Goal: Task Accomplishment & Management: Complete application form

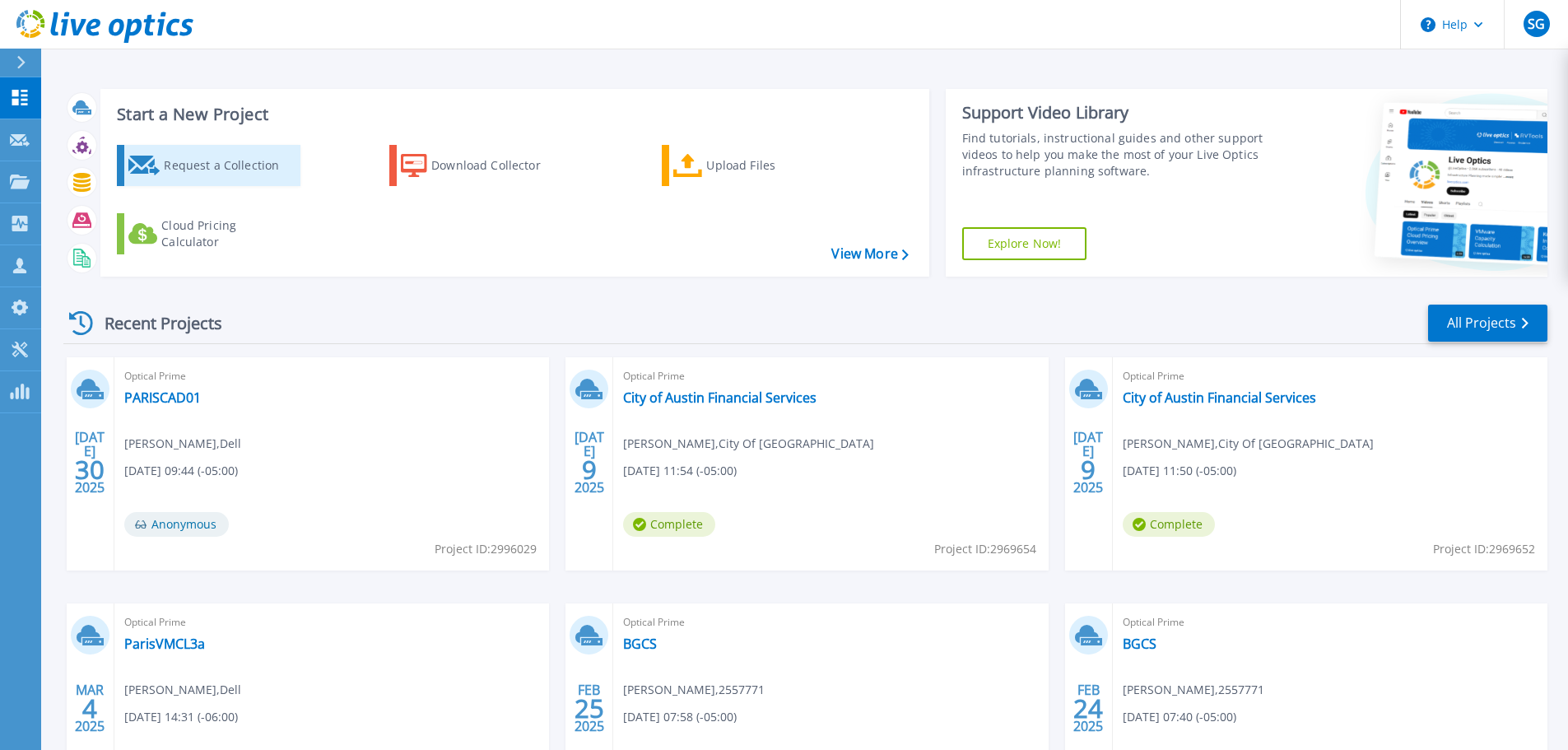
click at [249, 162] on div "Request a Collection" at bounding box center [230, 165] width 132 height 32
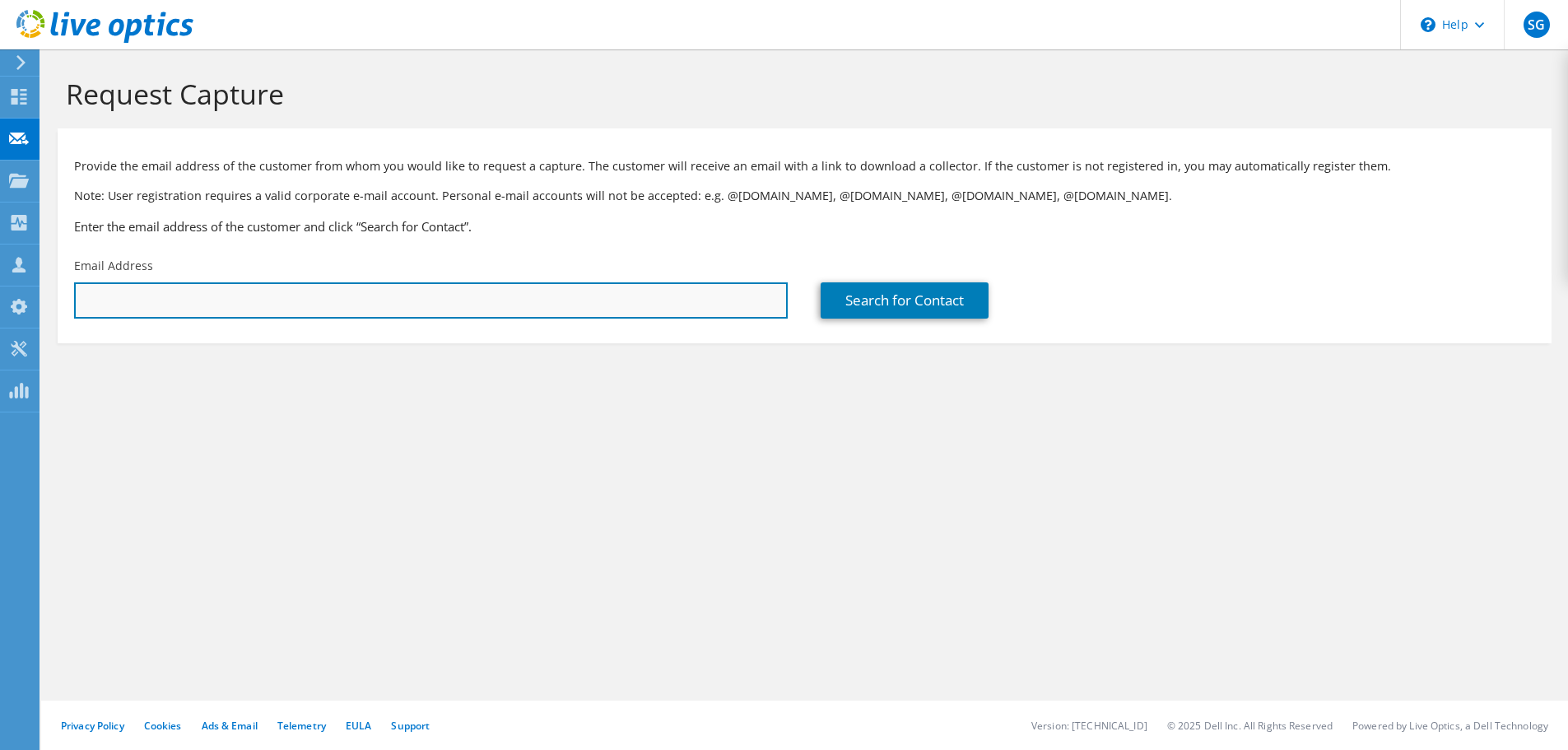
click at [289, 303] on input "text" at bounding box center [431, 300] width 713 height 36
paste input "ldinh@sjcoe.net"
type input "ldinh@sjcoe.net"
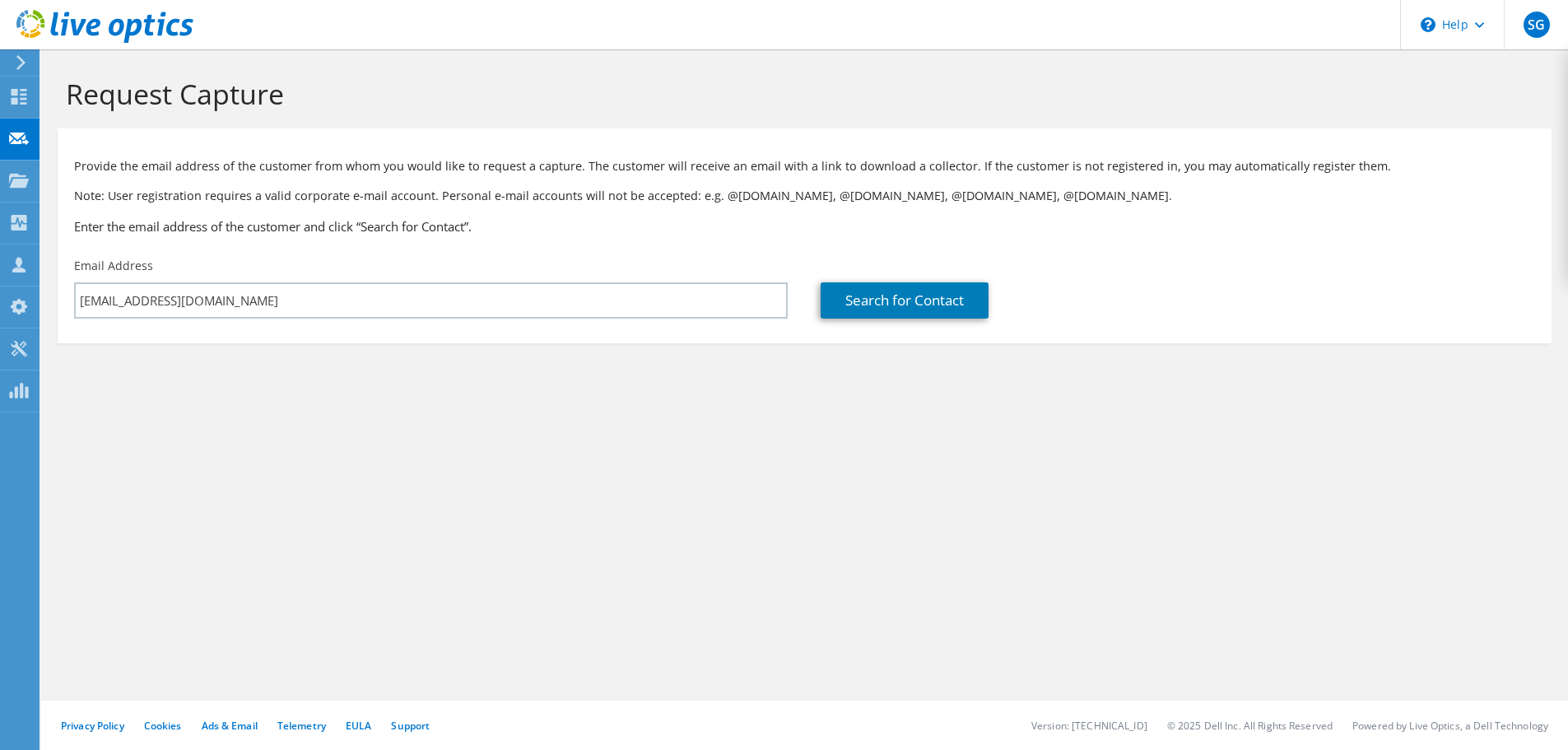
click at [387, 464] on div "Request Capture Provide the email address of the customer from whom you would l…" at bounding box center [803, 399] width 1526 height 701
click at [923, 303] on link "Search for Contact" at bounding box center [904, 300] width 168 height 36
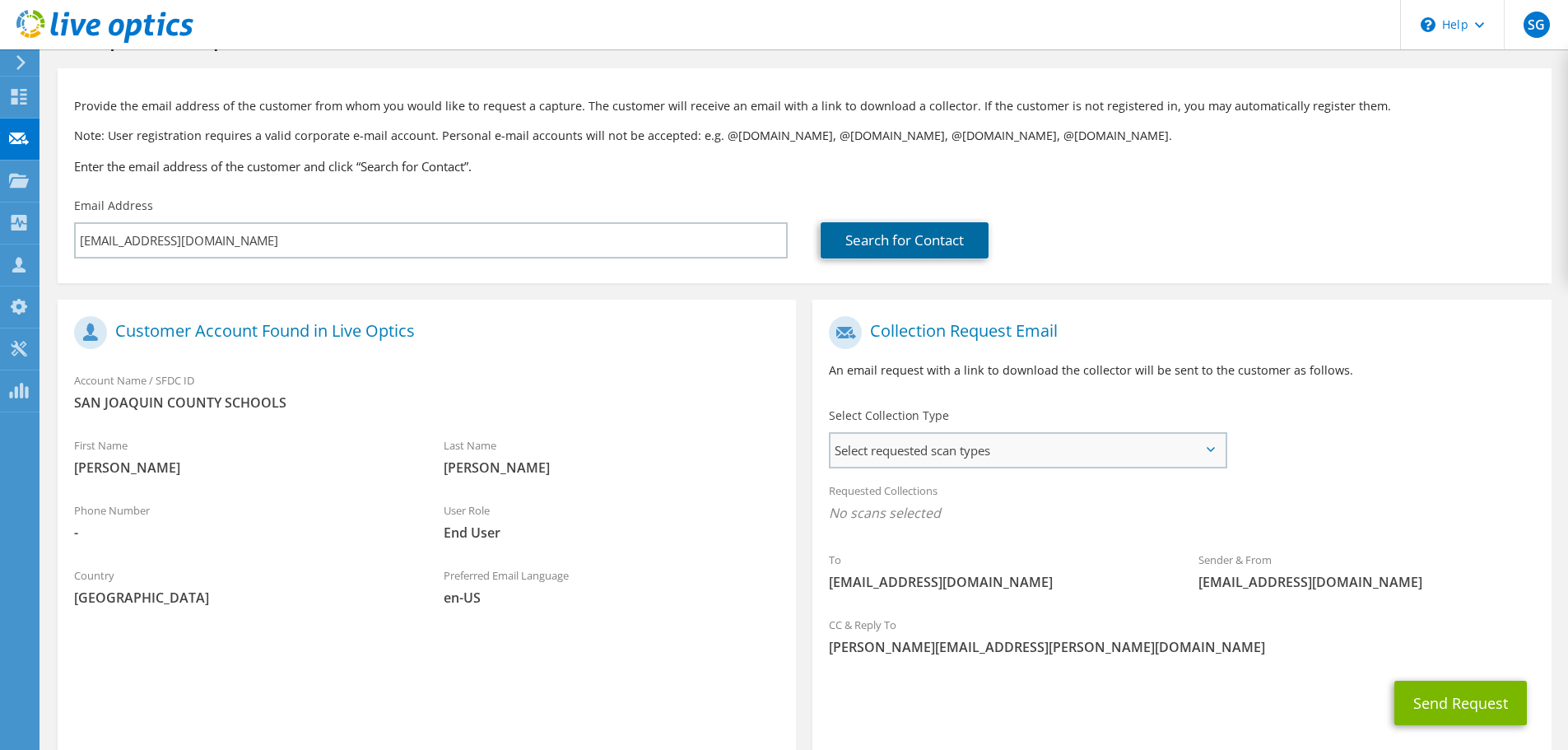
scroll to position [83, 0]
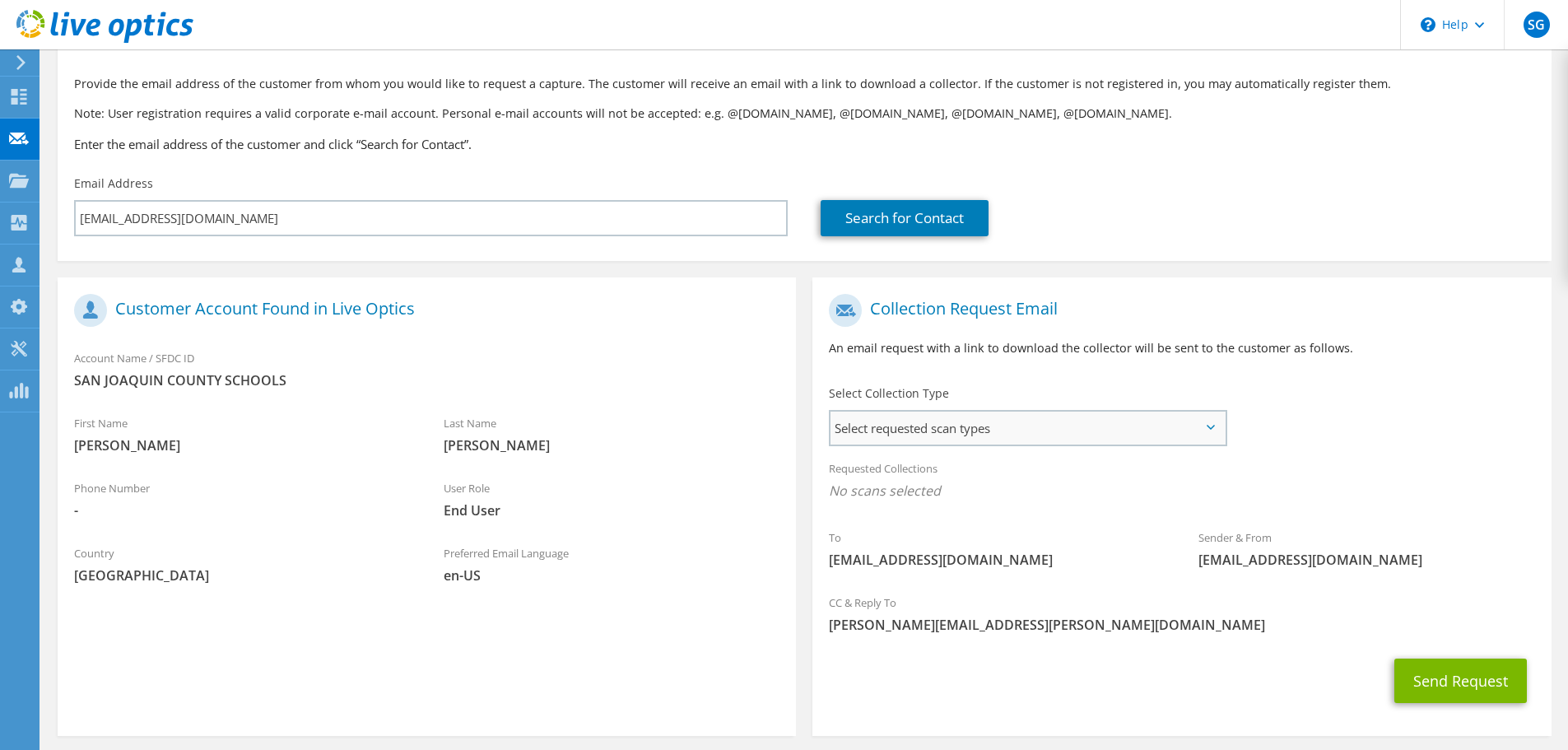
click at [1074, 433] on span "Select requested scan types" at bounding box center [1027, 428] width 394 height 32
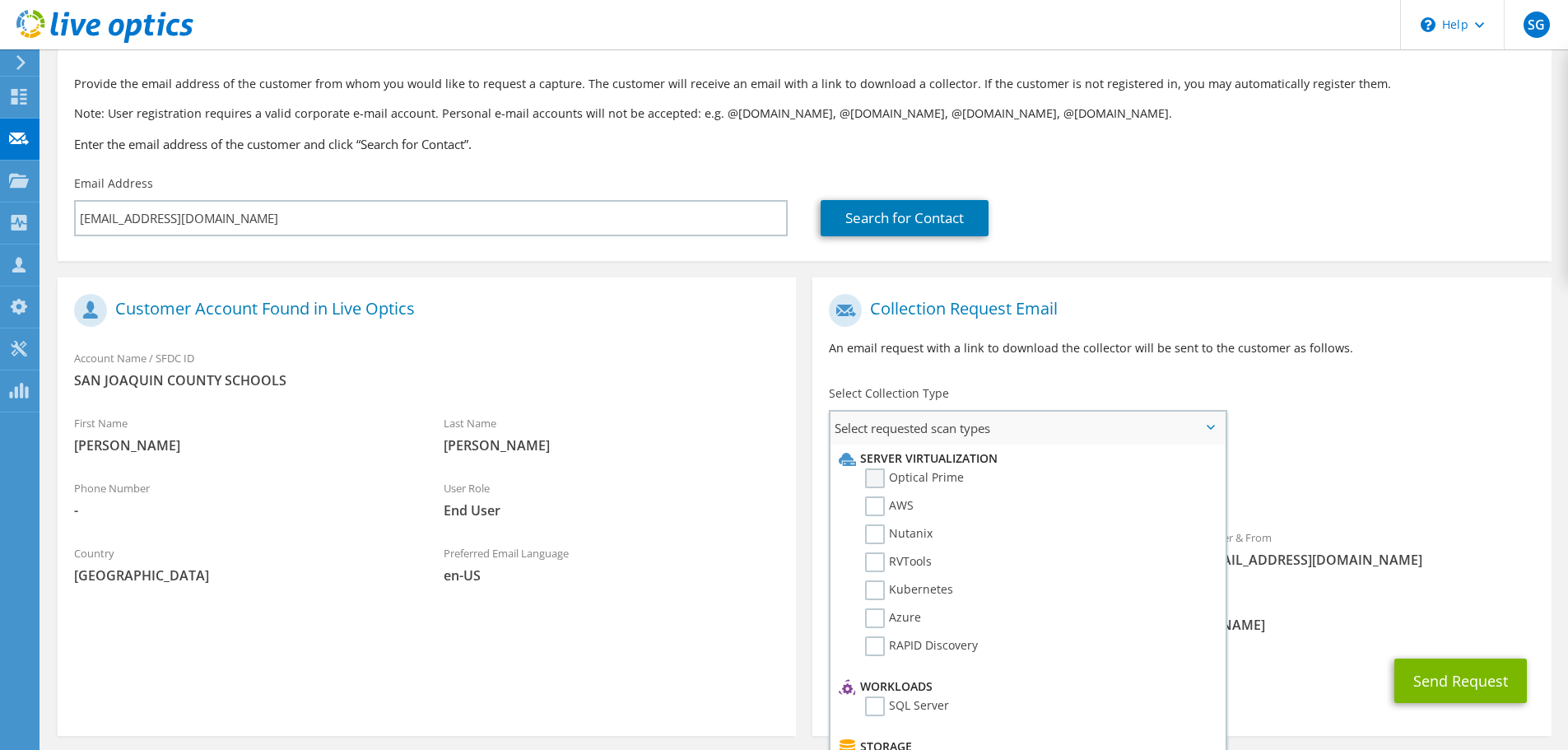
click at [942, 475] on label "Optical Prime" at bounding box center [914, 478] width 98 height 19
click at [0, 0] on input "Optical Prime" at bounding box center [0, 0] width 0 height 0
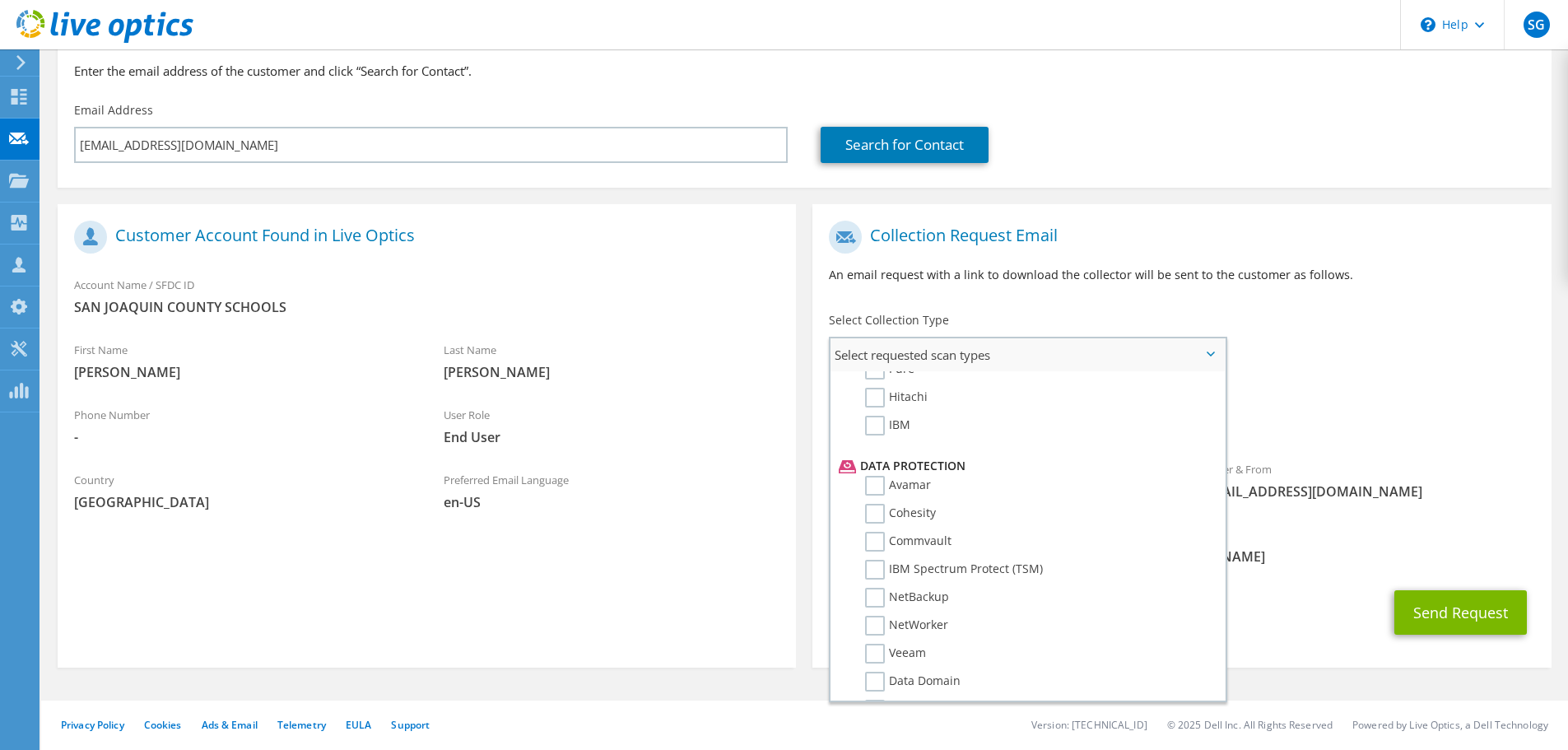
scroll to position [659, 0]
click at [1446, 251] on h1 "Collection Request Email" at bounding box center [1176, 237] width 697 height 32
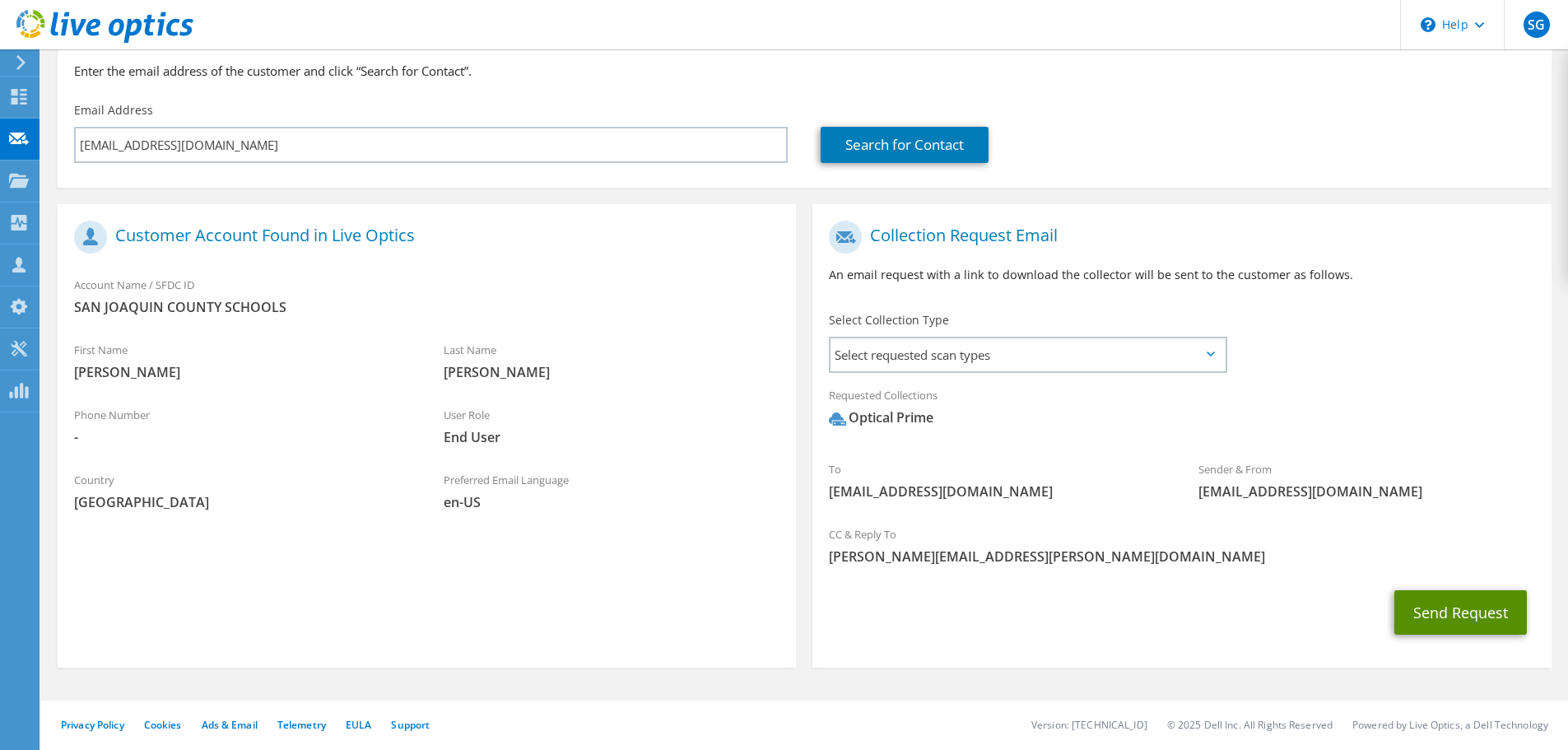
click at [1471, 615] on button "Send Request" at bounding box center [1460, 613] width 133 height 45
